Goal: Check status

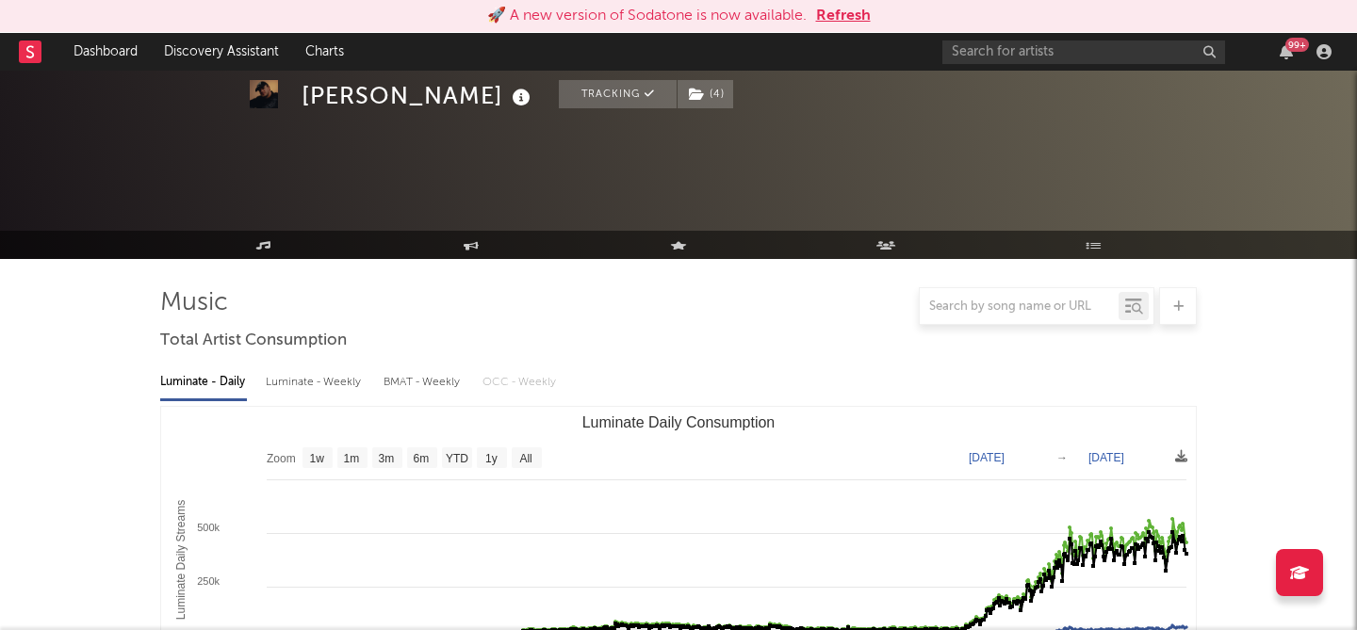
select select "6m"
select select "1w"
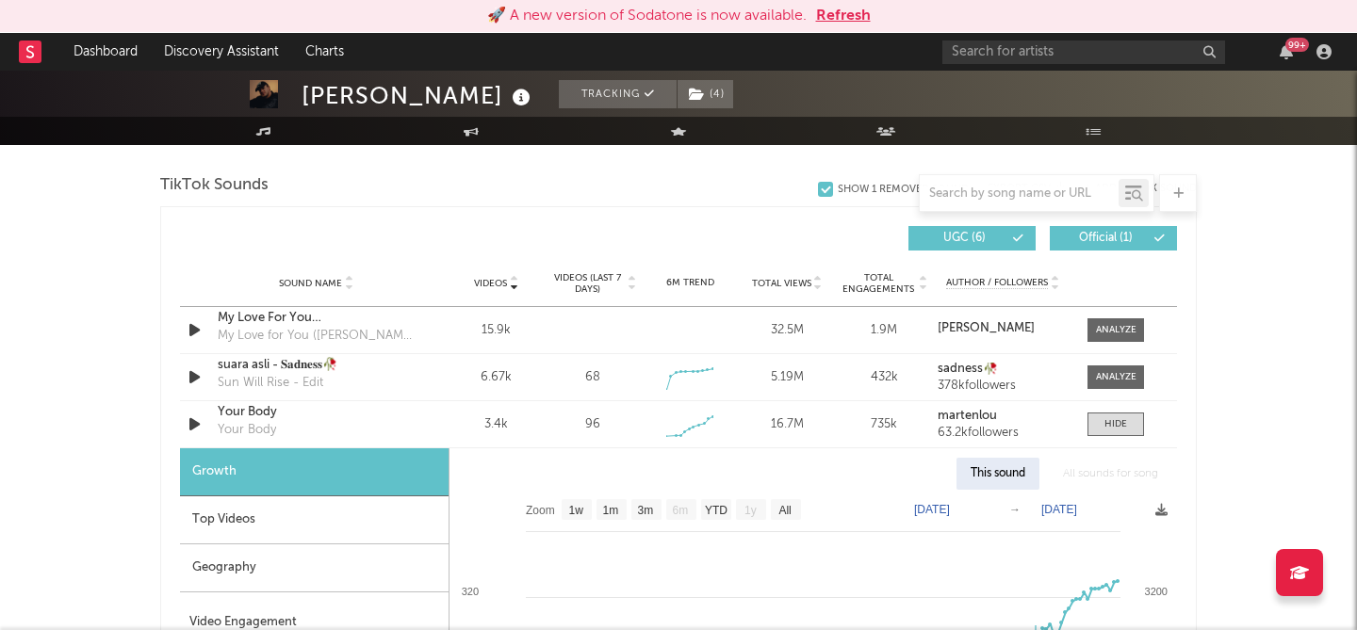
click at [841, 12] on button "Refresh" at bounding box center [843, 16] width 55 height 23
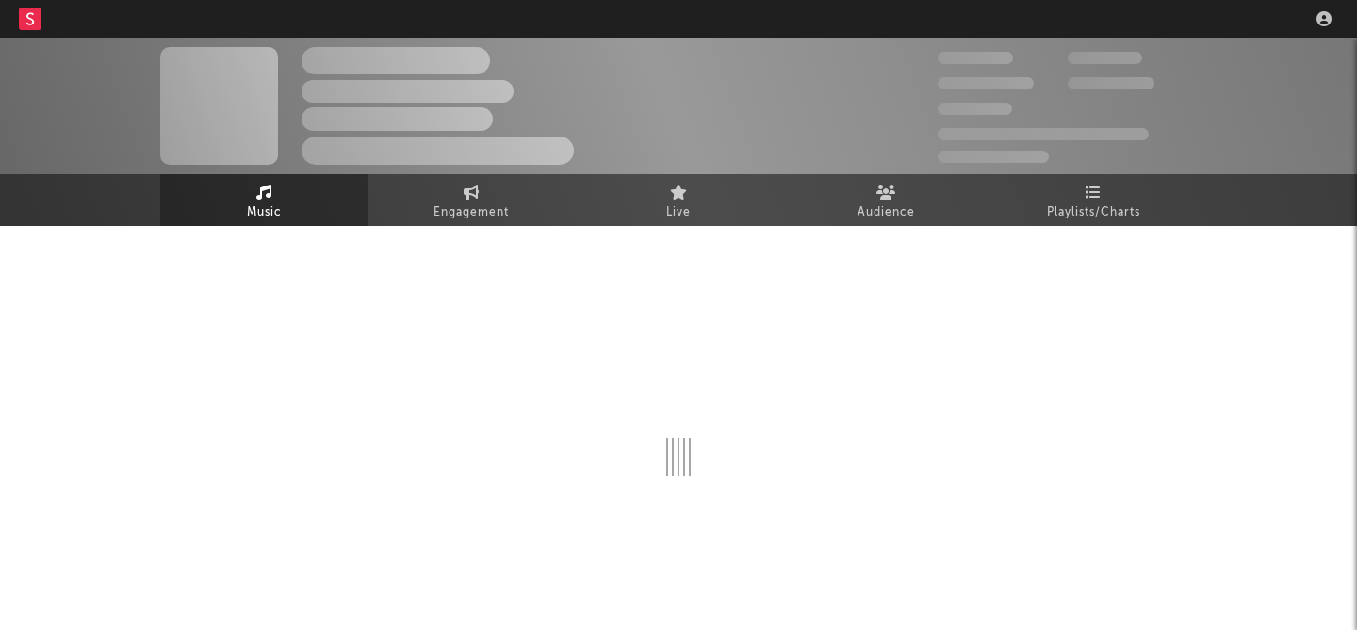
scroll to position [24, 0]
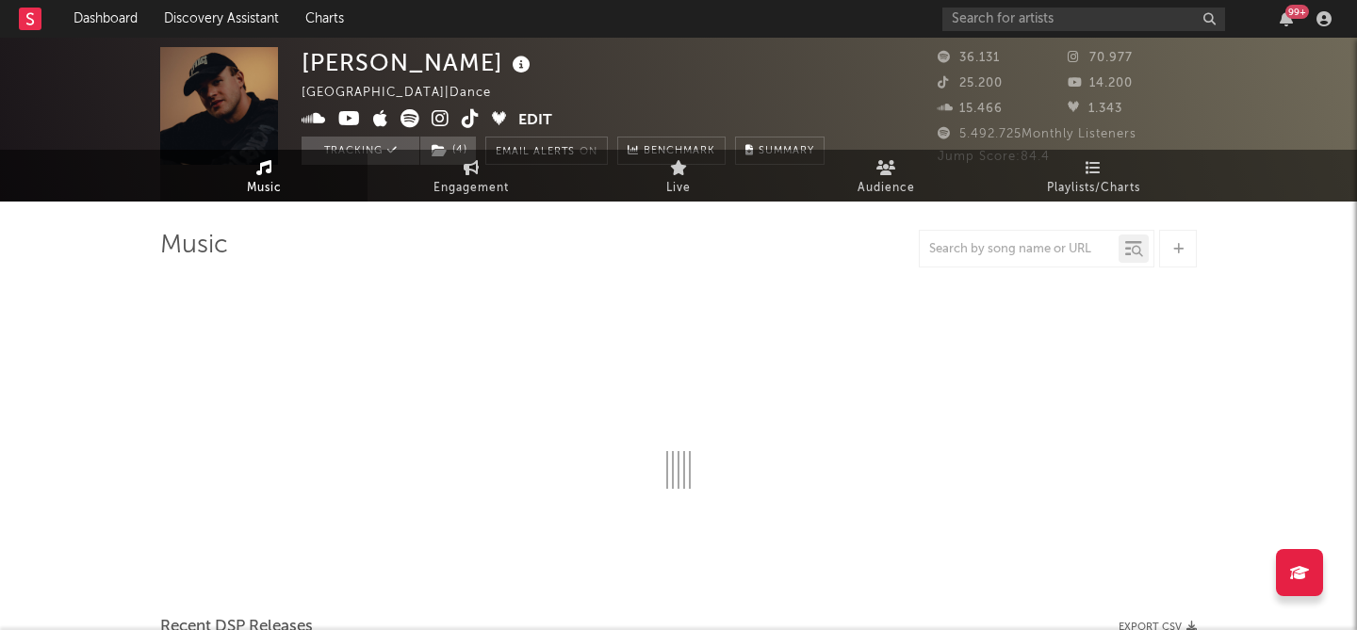
select select "6m"
